Goal: Task Accomplishment & Management: Complete application form

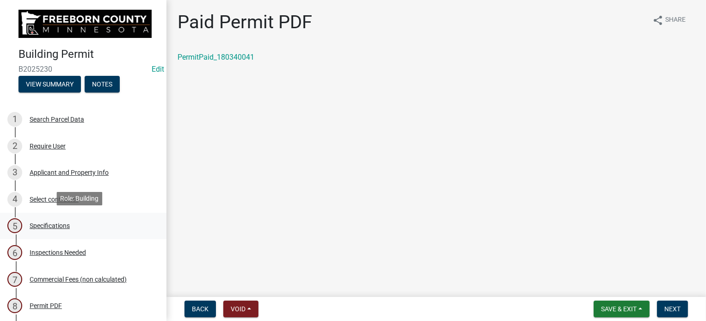
click at [48, 222] on div "Specifications" at bounding box center [50, 225] width 40 height 6
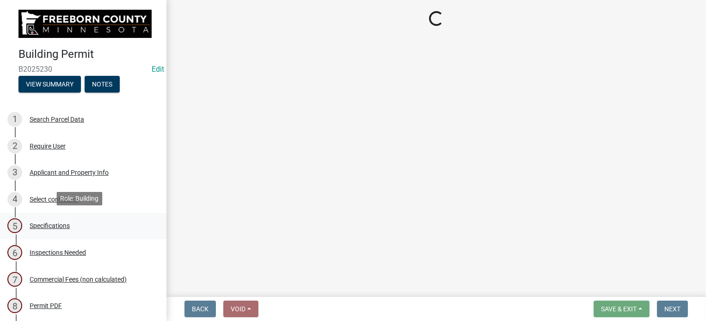
select select "cf5e982a-8fde-449d-bcd8-be8cdfb99374"
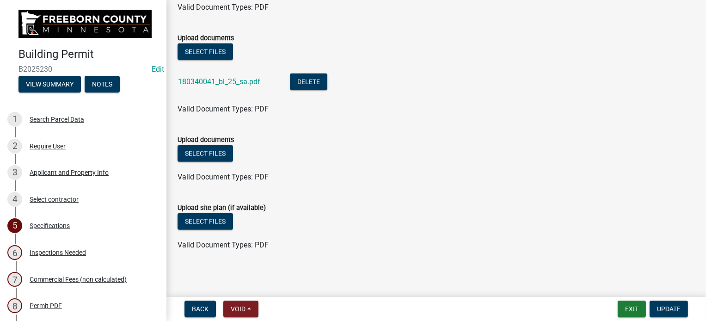
scroll to position [1196, 0]
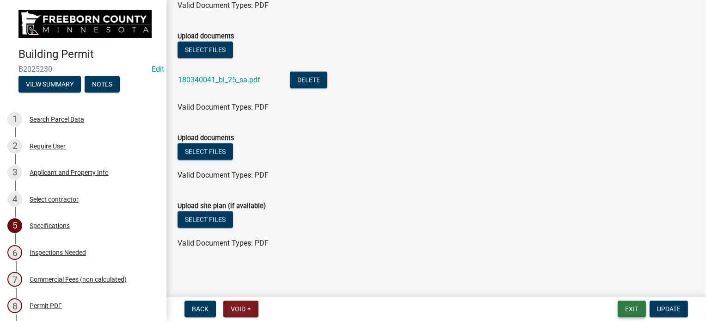
click at [635, 303] on button "Exit" at bounding box center [631, 308] width 28 height 17
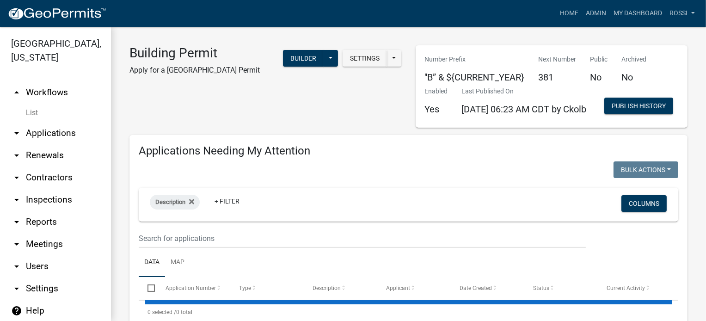
select select "2: 50"
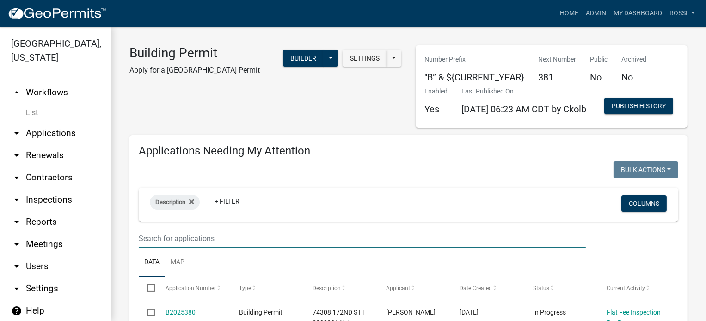
click at [212, 248] on input "text" at bounding box center [362, 238] width 447 height 19
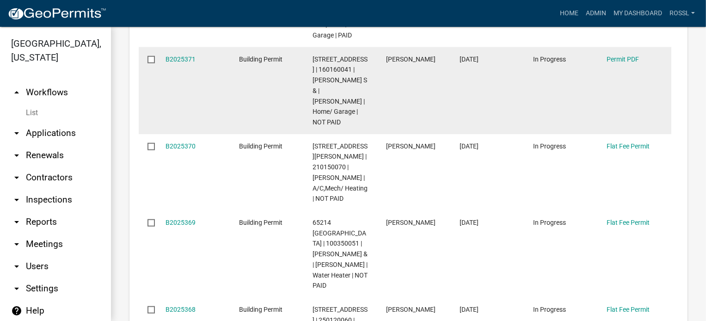
scroll to position [878, 0]
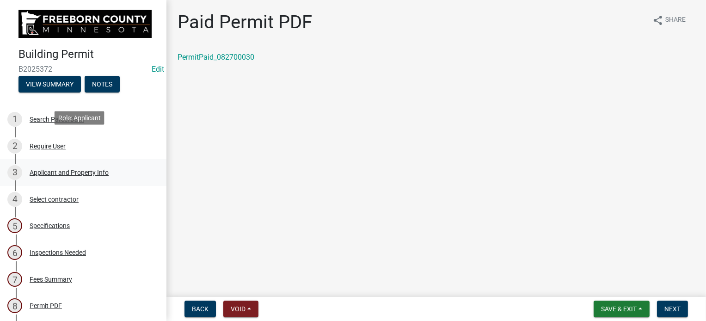
scroll to position [92, 0]
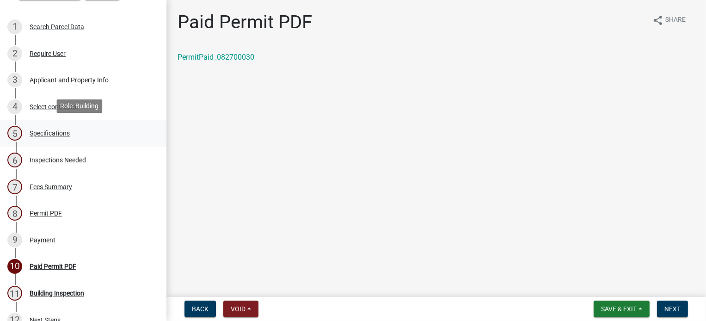
click at [41, 134] on div "Specifications" at bounding box center [50, 133] width 40 height 6
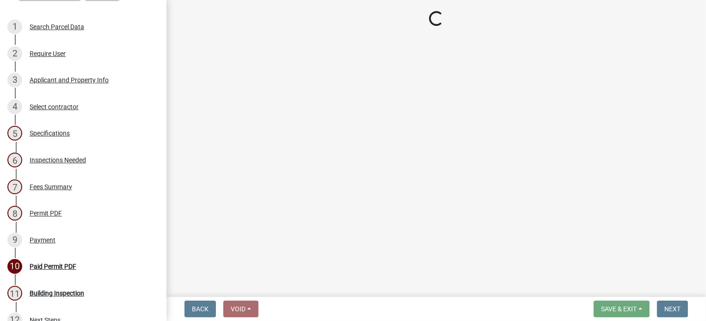
select select "cf5e982a-8fde-449d-bcd8-be8cdfb99374"
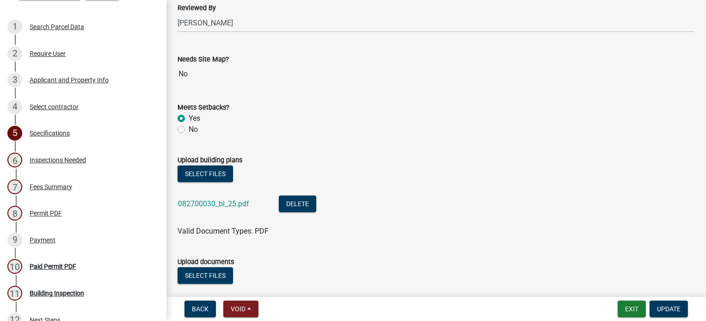
scroll to position [1063, 0]
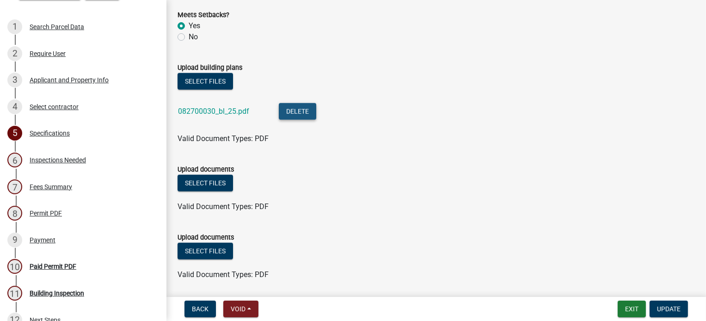
click at [301, 115] on button "Delete" at bounding box center [297, 111] width 37 height 17
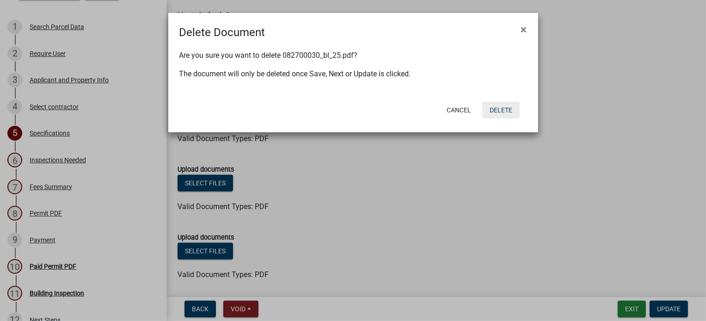
click at [504, 106] on button "Delete" at bounding box center [500, 110] width 37 height 17
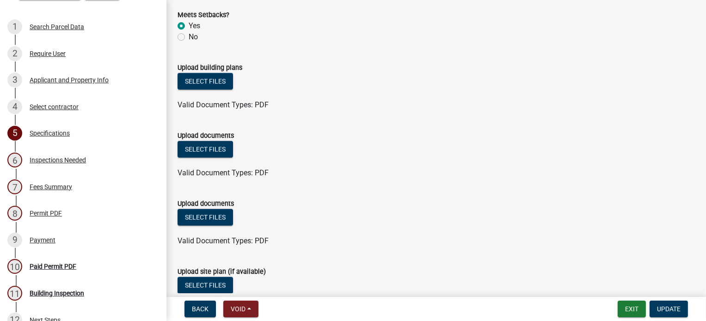
click at [445, 171] on div "Valid Document Types: PDF" at bounding box center [436, 172] width 531 height 11
click at [57, 108] on div "Select contractor" at bounding box center [54, 107] width 49 height 6
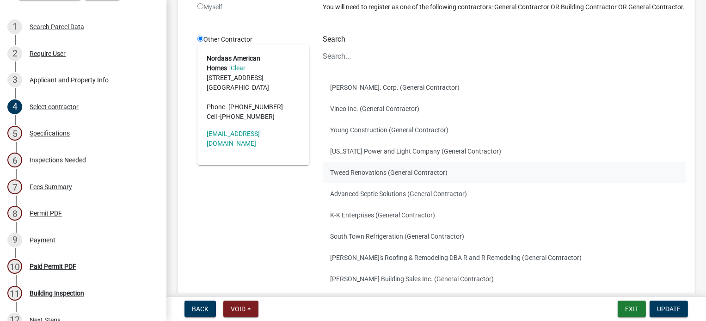
scroll to position [185, 0]
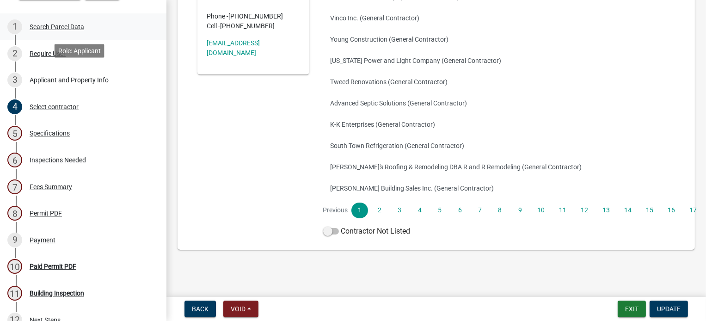
click at [51, 24] on div "Search Parcel Data" at bounding box center [57, 27] width 55 height 6
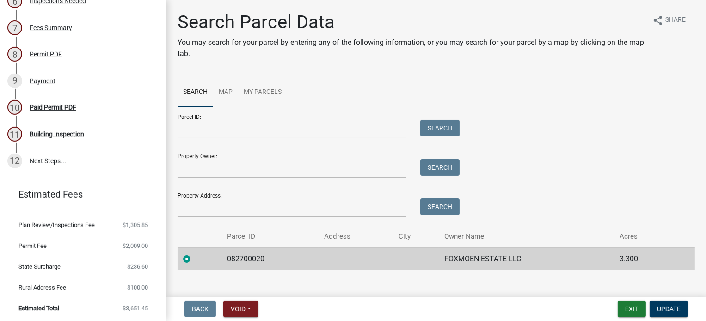
scroll to position [20, 0]
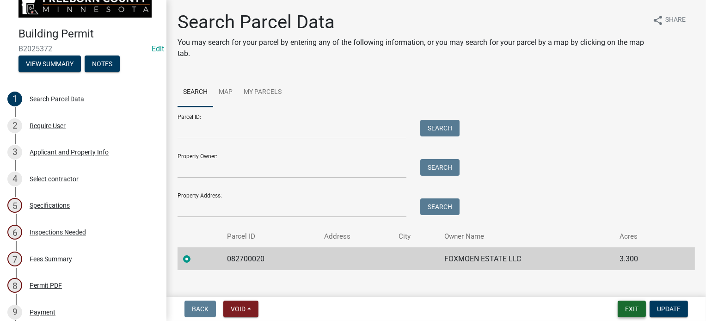
click at [634, 308] on button "Exit" at bounding box center [631, 308] width 28 height 17
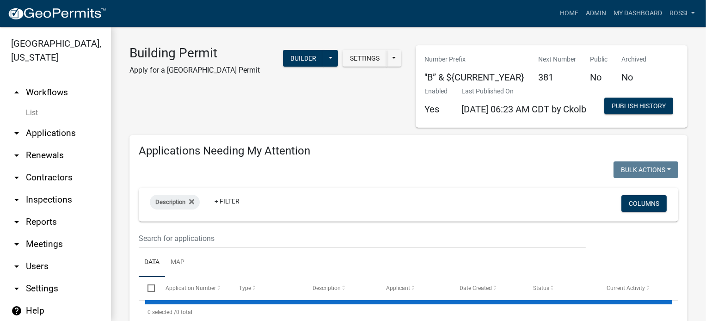
select select "2: 50"
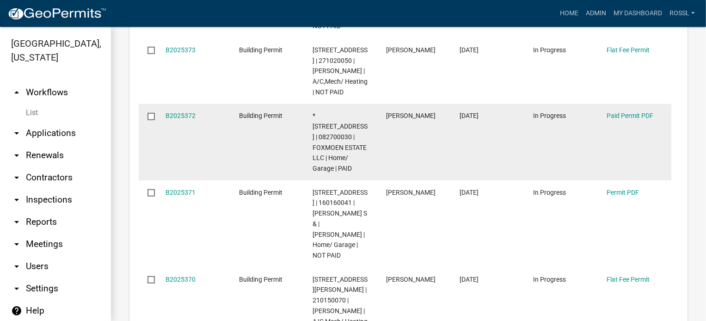
scroll to position [739, 0]
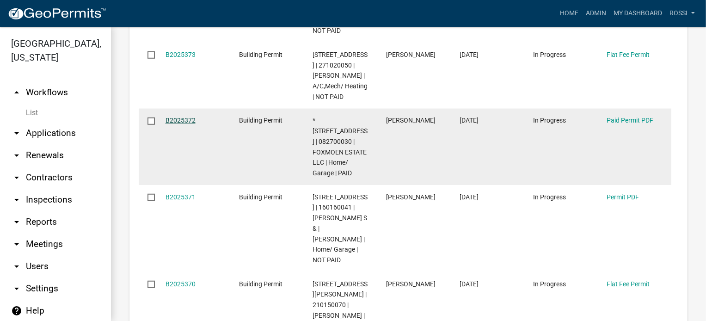
click at [181, 124] on link "B2025372" at bounding box center [180, 119] width 30 height 7
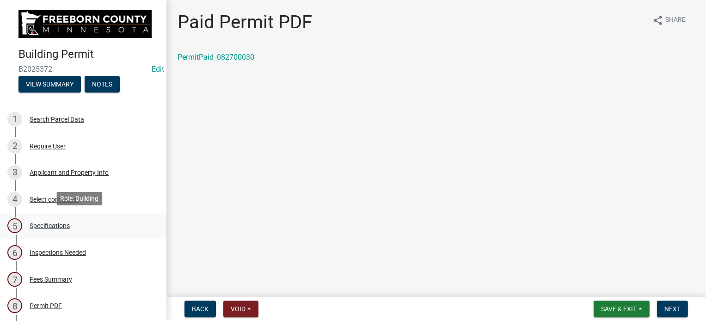
click at [44, 225] on div "Specifications" at bounding box center [50, 225] width 40 height 6
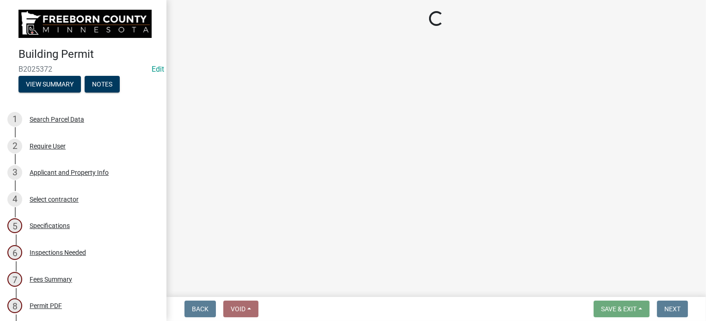
select select "cf5e982a-8fde-449d-bcd8-be8cdfb99374"
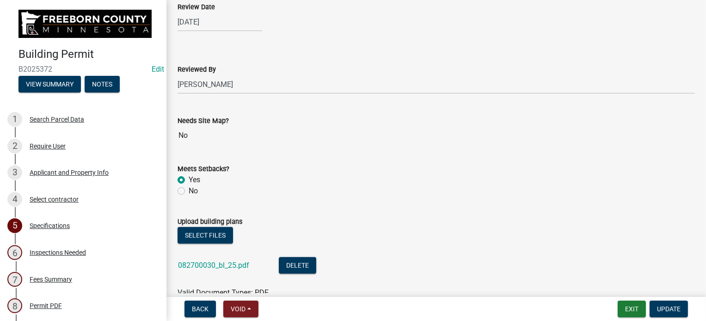
scroll to position [970, 0]
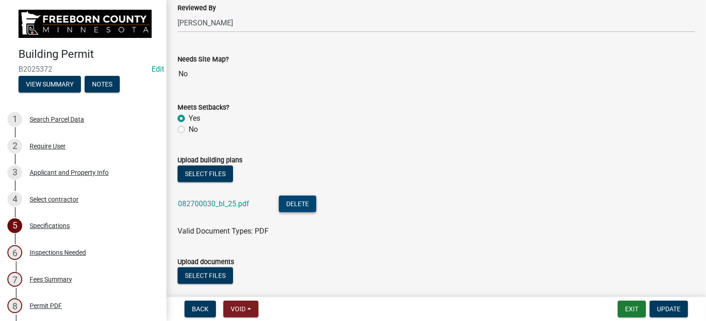
click at [303, 201] on button "Delete" at bounding box center [297, 203] width 37 height 17
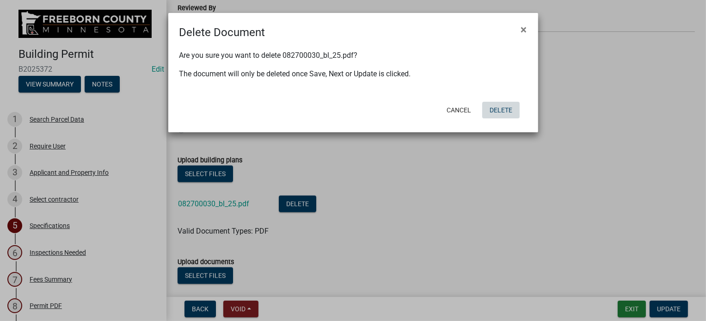
click at [495, 108] on button "Delete" at bounding box center [500, 110] width 37 height 17
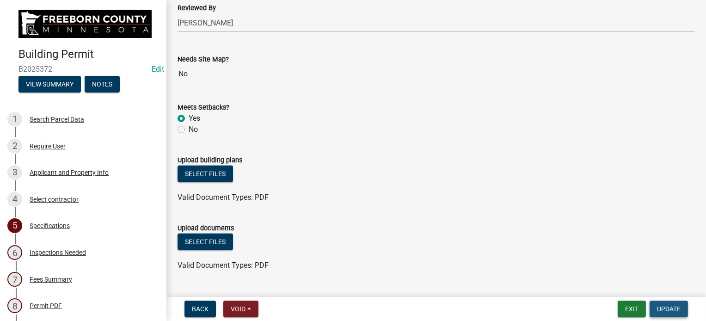
click at [666, 307] on span "Update" at bounding box center [669, 308] width 24 height 7
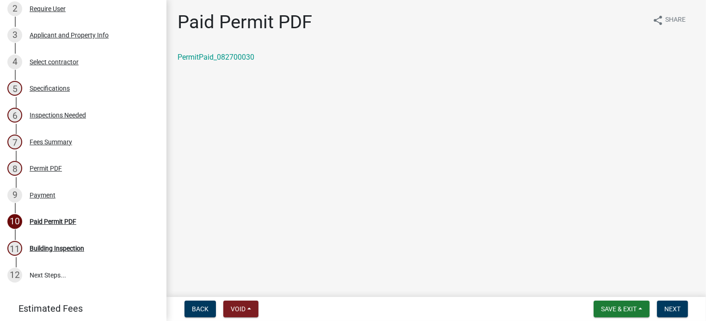
scroll to position [139, 0]
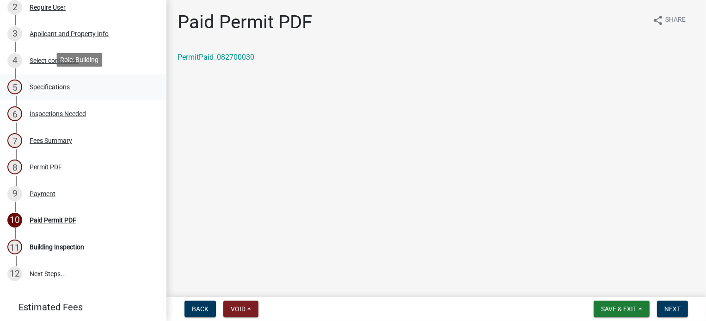
click at [52, 85] on div "Specifications" at bounding box center [50, 87] width 40 height 6
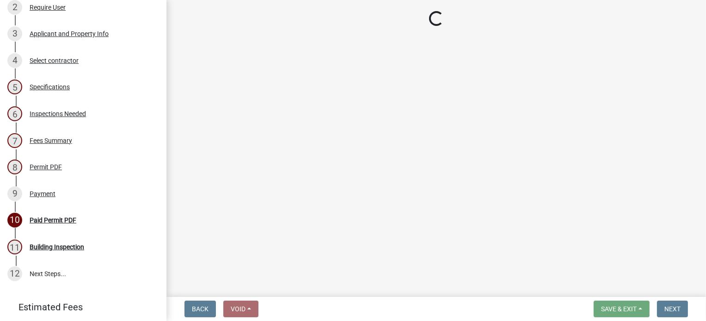
select select "cf5e982a-8fde-449d-bcd8-be8cdfb99374"
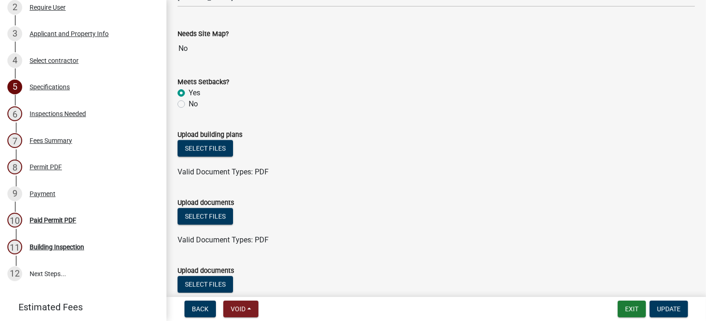
scroll to position [1017, 0]
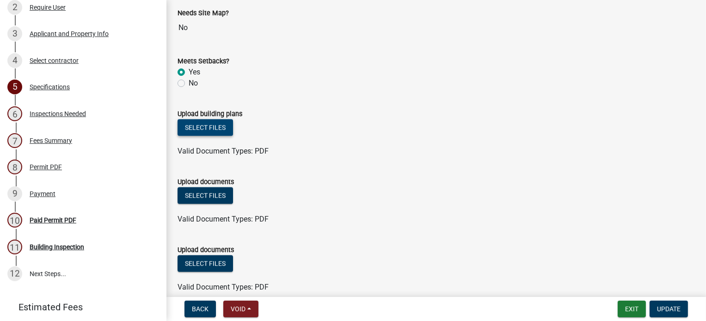
click at [205, 127] on button "Select files" at bounding box center [204, 127] width 55 height 17
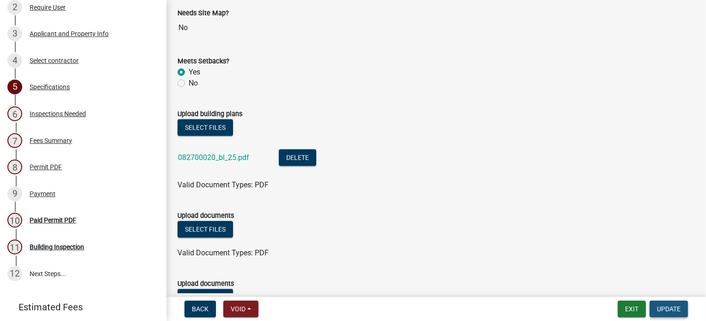
click at [675, 304] on button "Update" at bounding box center [668, 308] width 38 height 17
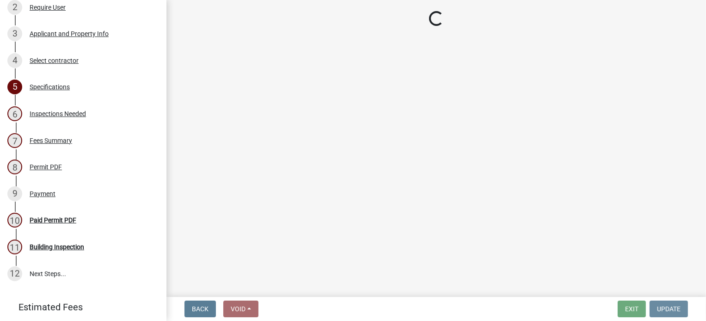
scroll to position [0, 0]
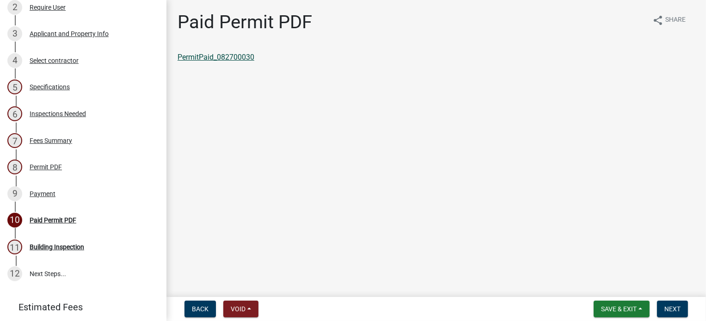
click at [207, 59] on link "PermitPaid_082700030" at bounding box center [215, 57] width 77 height 9
